Goal: Navigation & Orientation: Find specific page/section

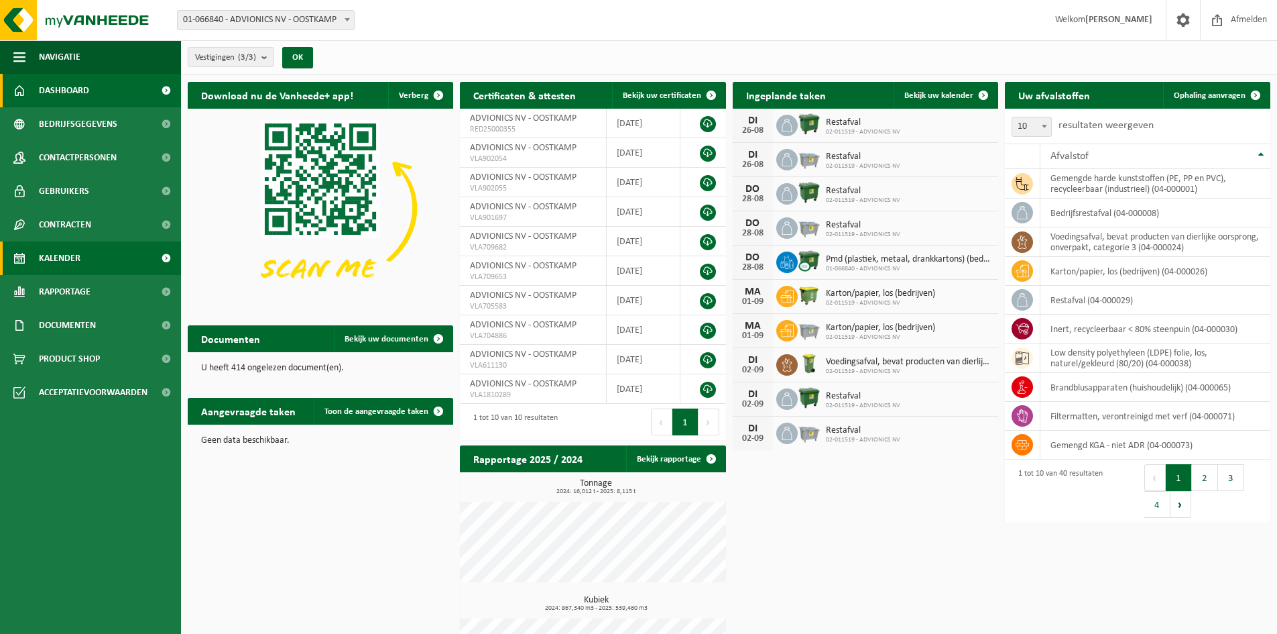
click at [63, 257] on span "Kalender" at bounding box center [60, 258] width 42 height 34
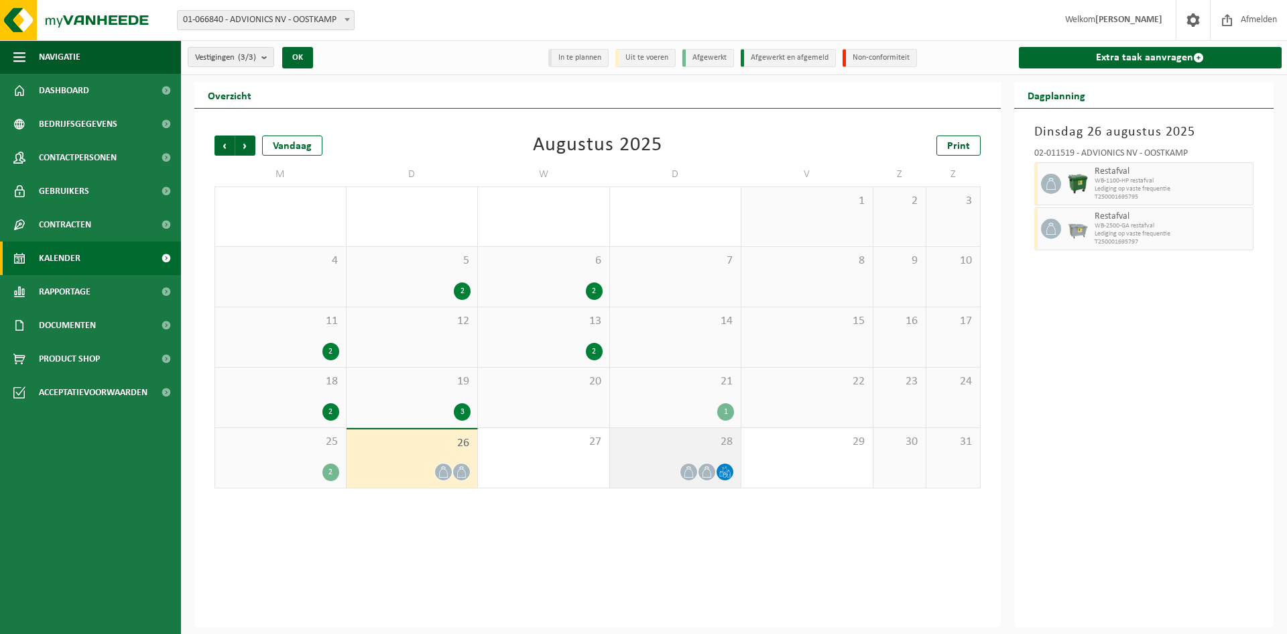
click at [662, 437] on span "28" at bounding box center [676, 441] width 118 height 15
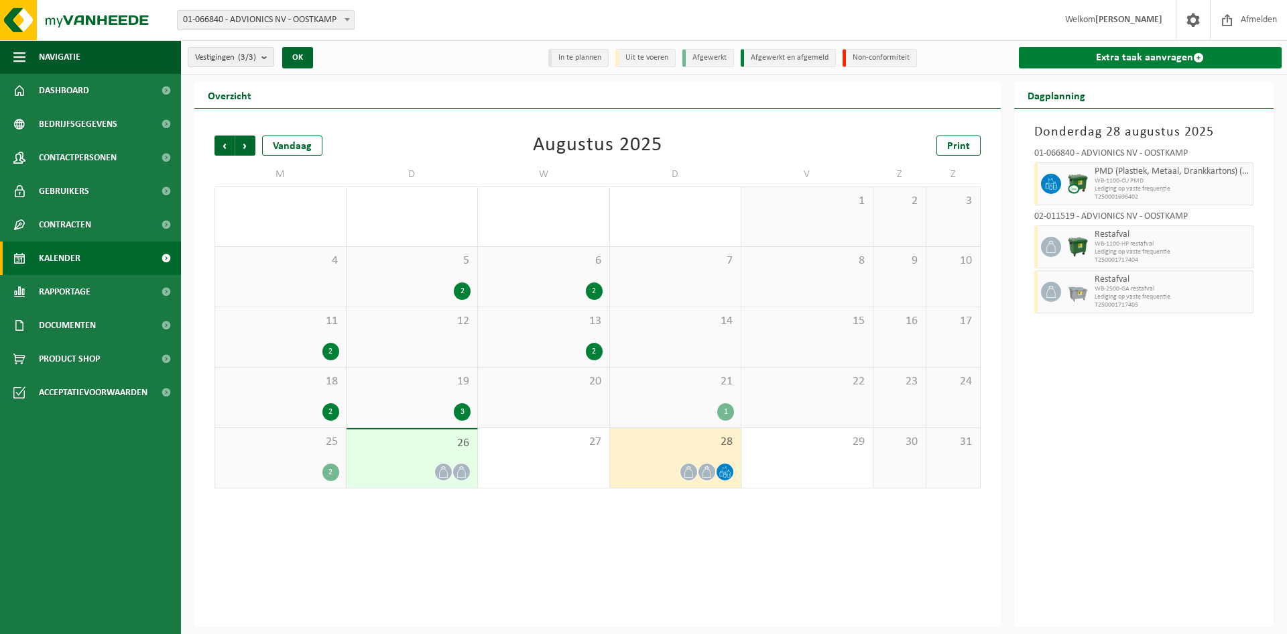
click at [1161, 54] on link "Extra taak aanvragen" at bounding box center [1150, 57] width 263 height 21
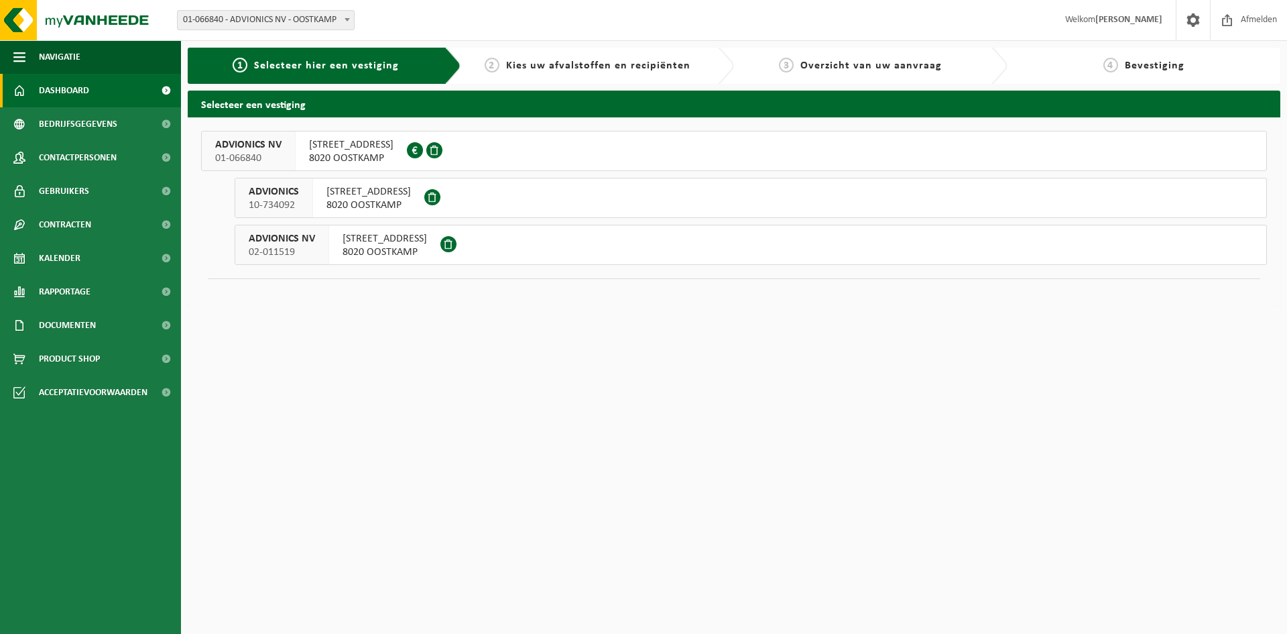
click at [60, 86] on span "Dashboard" at bounding box center [64, 91] width 50 height 34
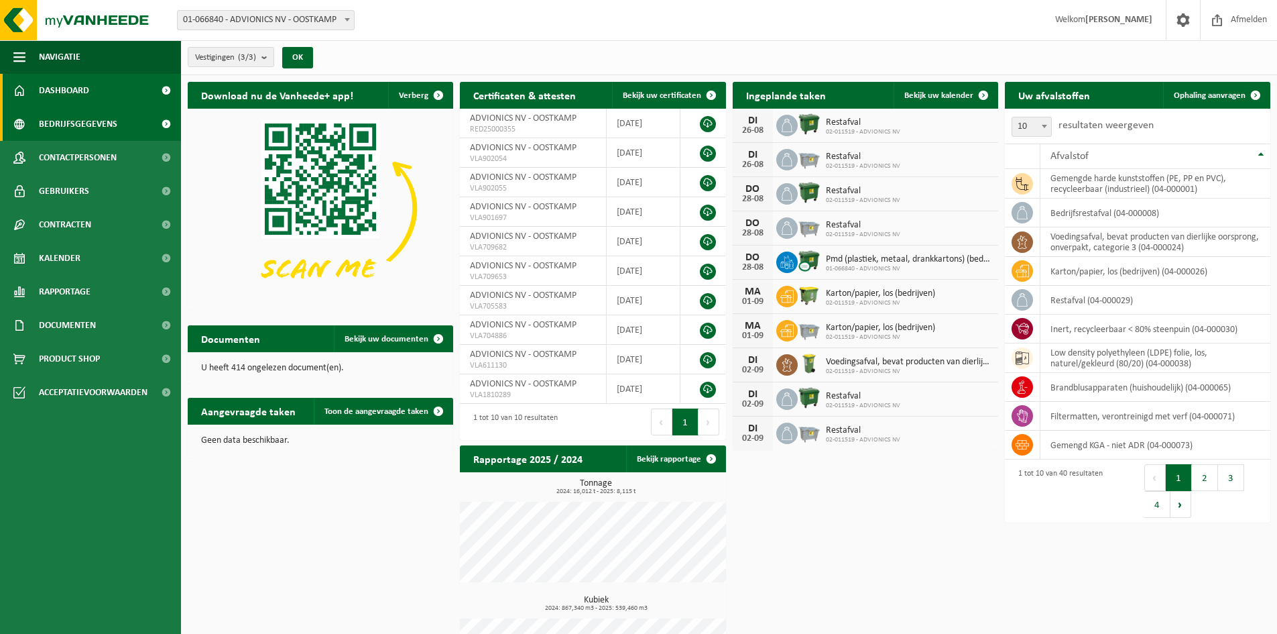
click at [63, 121] on span "Bedrijfsgegevens" at bounding box center [78, 124] width 78 height 34
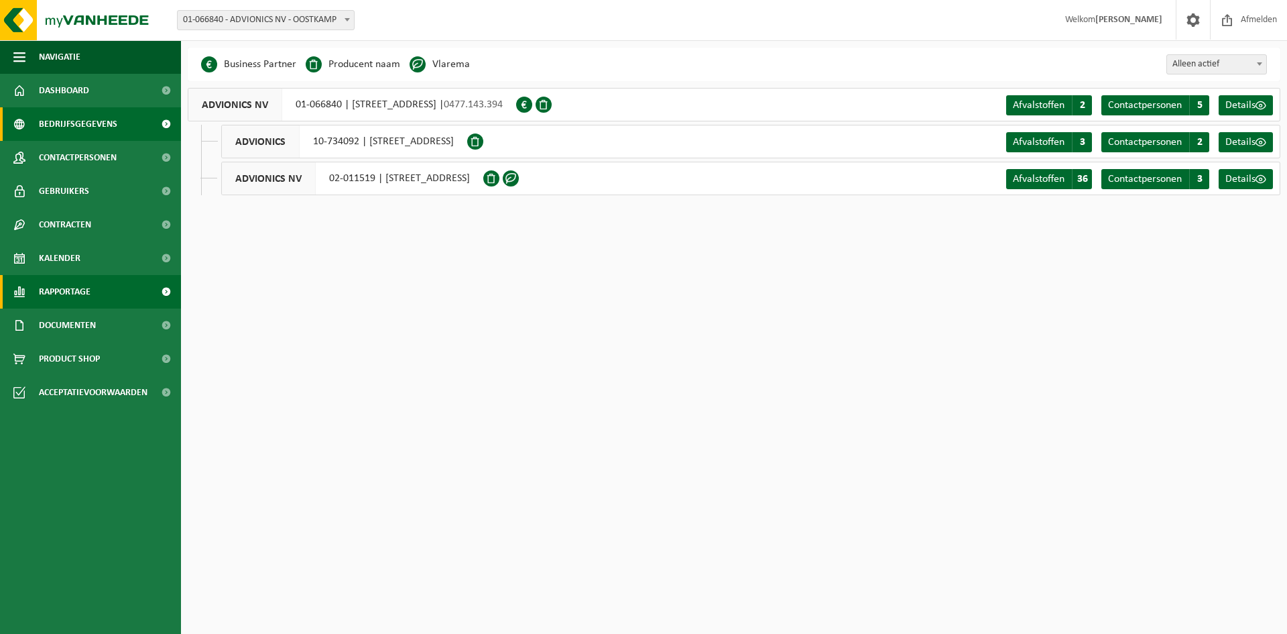
click at [59, 288] on span "Rapportage" at bounding box center [65, 292] width 52 height 34
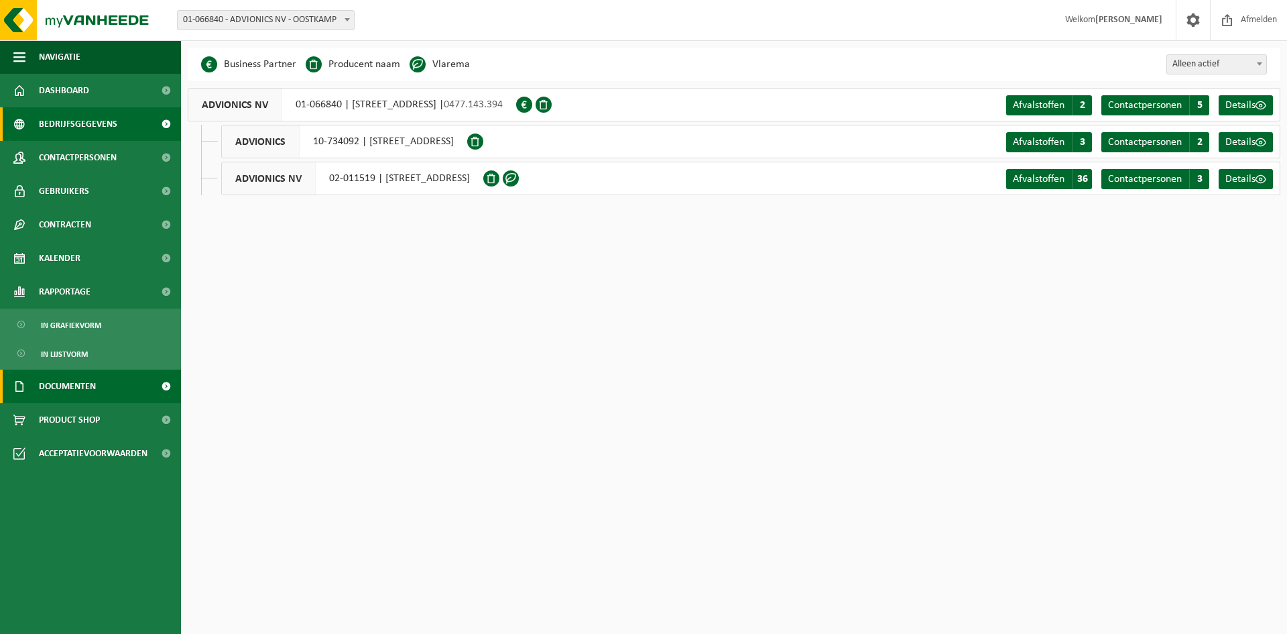
click at [77, 386] on span "Documenten" at bounding box center [67, 386] width 57 height 34
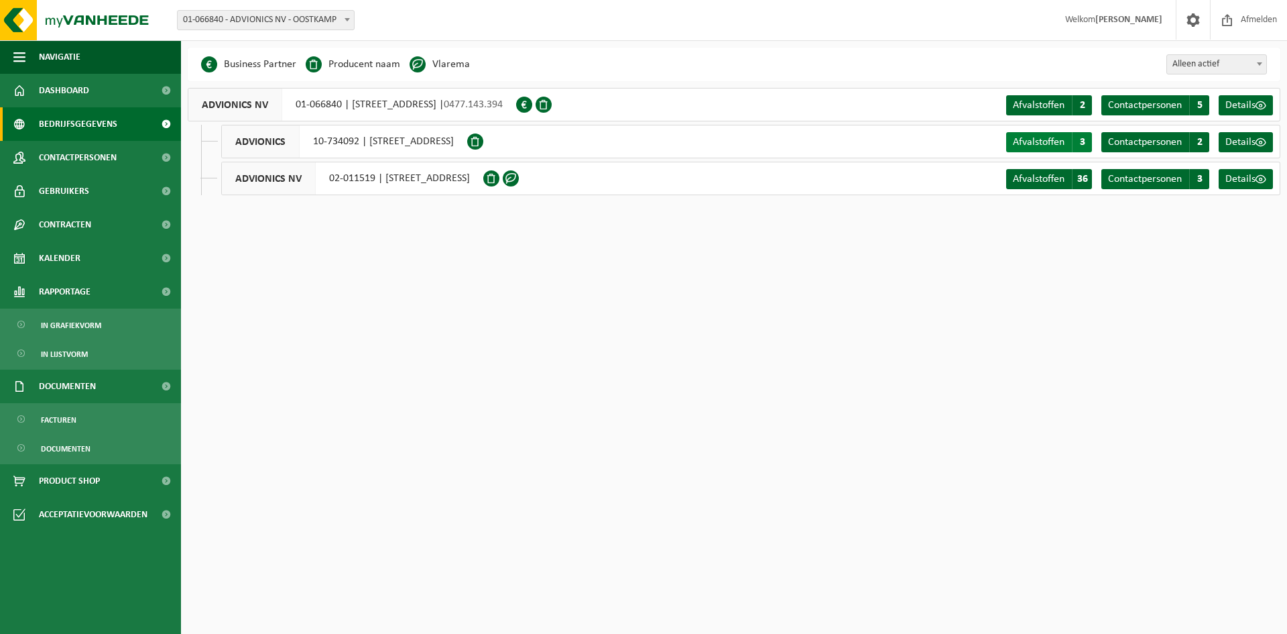
click at [1043, 143] on span "Afvalstoffen" at bounding box center [1039, 142] width 52 height 11
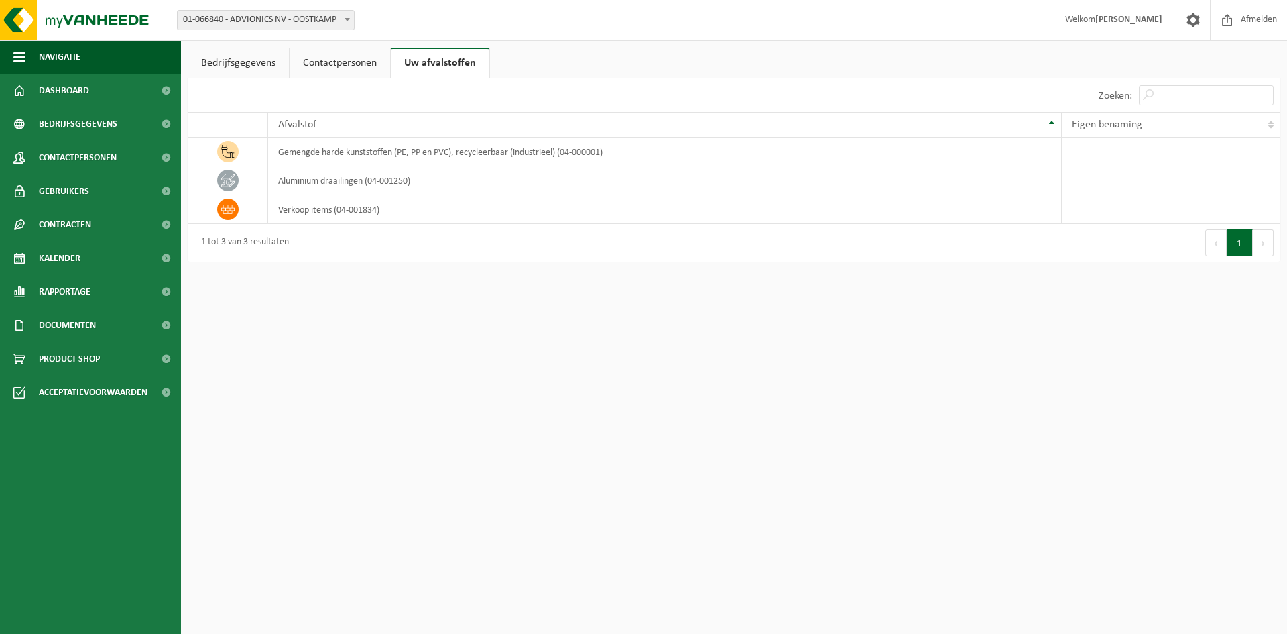
click at [333, 65] on link "Contactpersonen" at bounding box center [340, 63] width 101 height 31
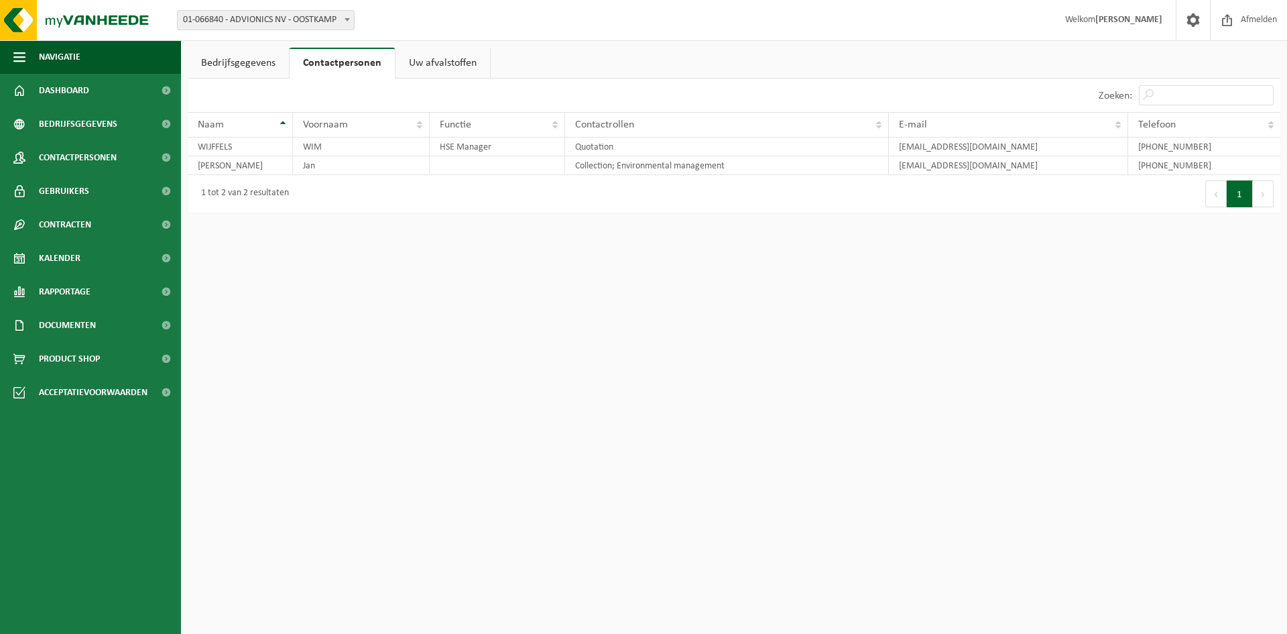
click at [259, 60] on link "Bedrijfsgegevens" at bounding box center [238, 63] width 101 height 31
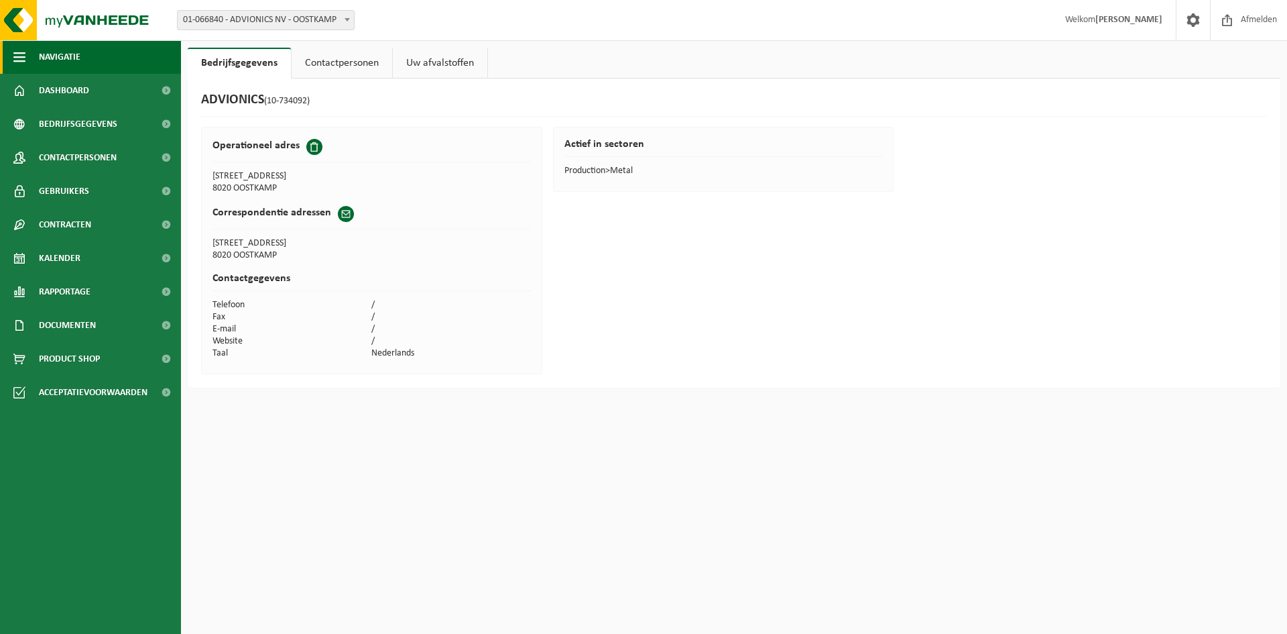
click at [23, 54] on span "button" at bounding box center [19, 57] width 12 height 34
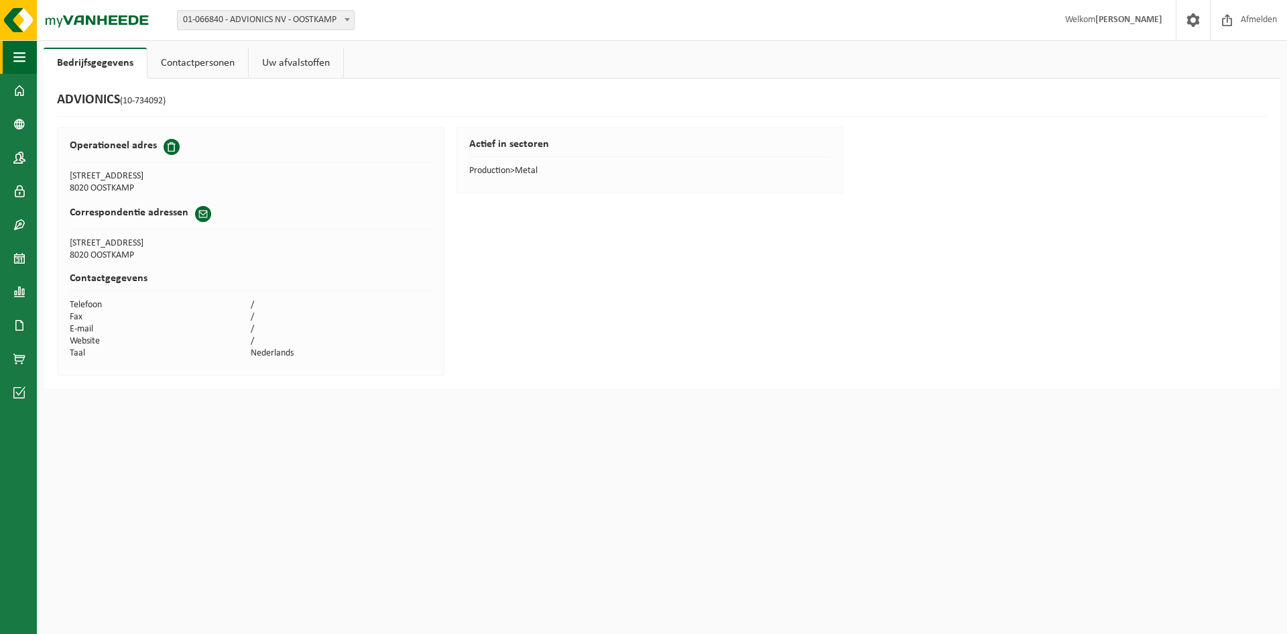
click at [21, 54] on span "button" at bounding box center [19, 57] width 12 height 34
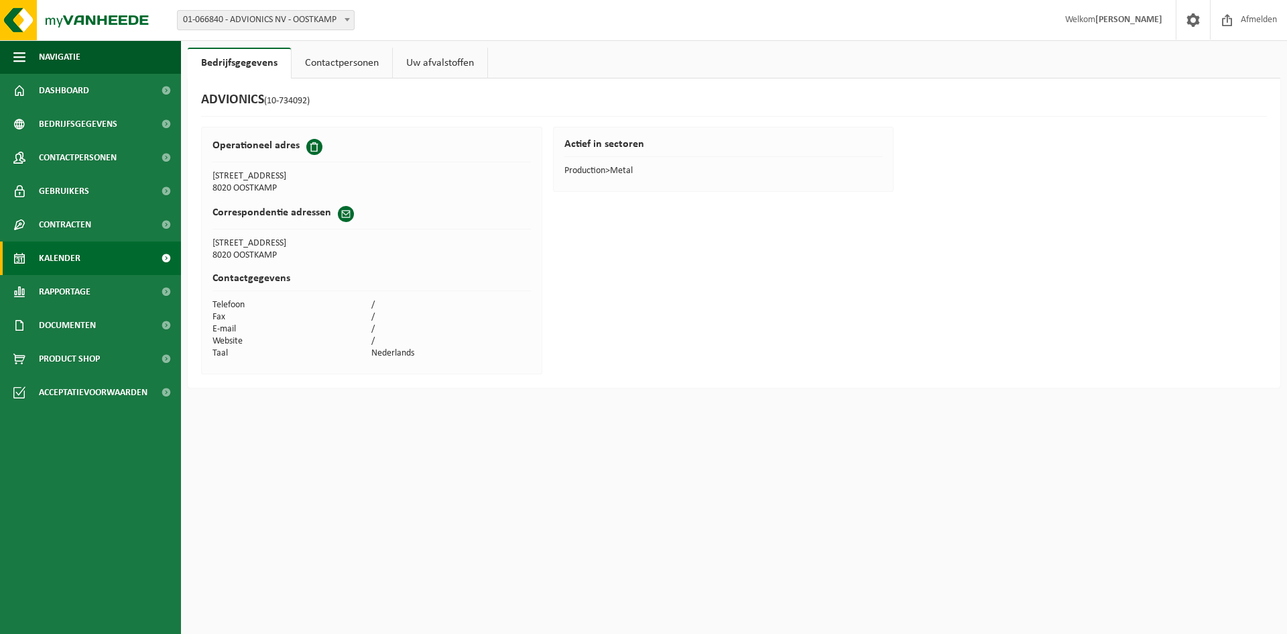
click at [56, 253] on span "Kalender" at bounding box center [60, 258] width 42 height 34
